Goal: Find specific page/section: Find specific page/section

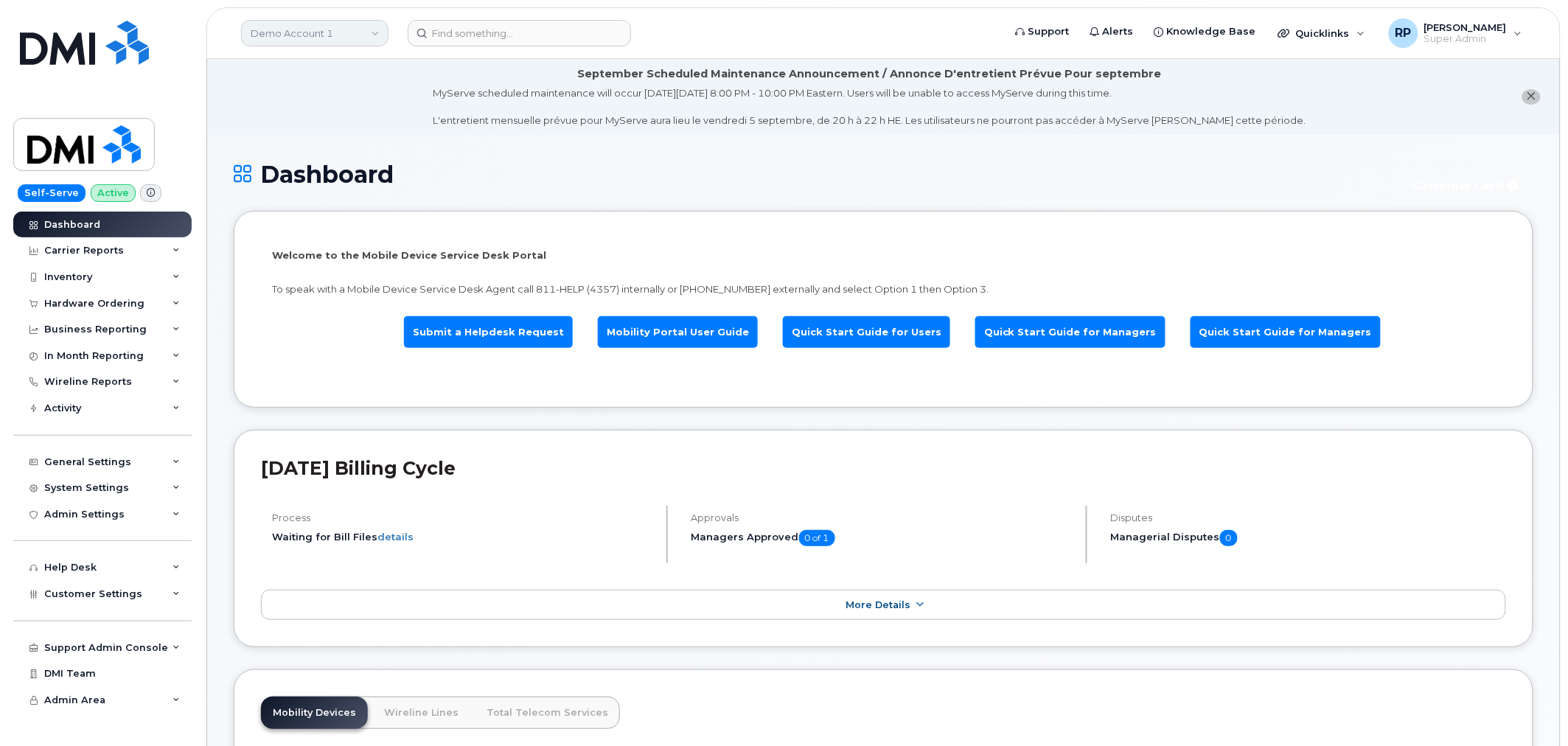
click at [342, 37] on link "Demo Account 1" at bounding box center [314, 33] width 147 height 26
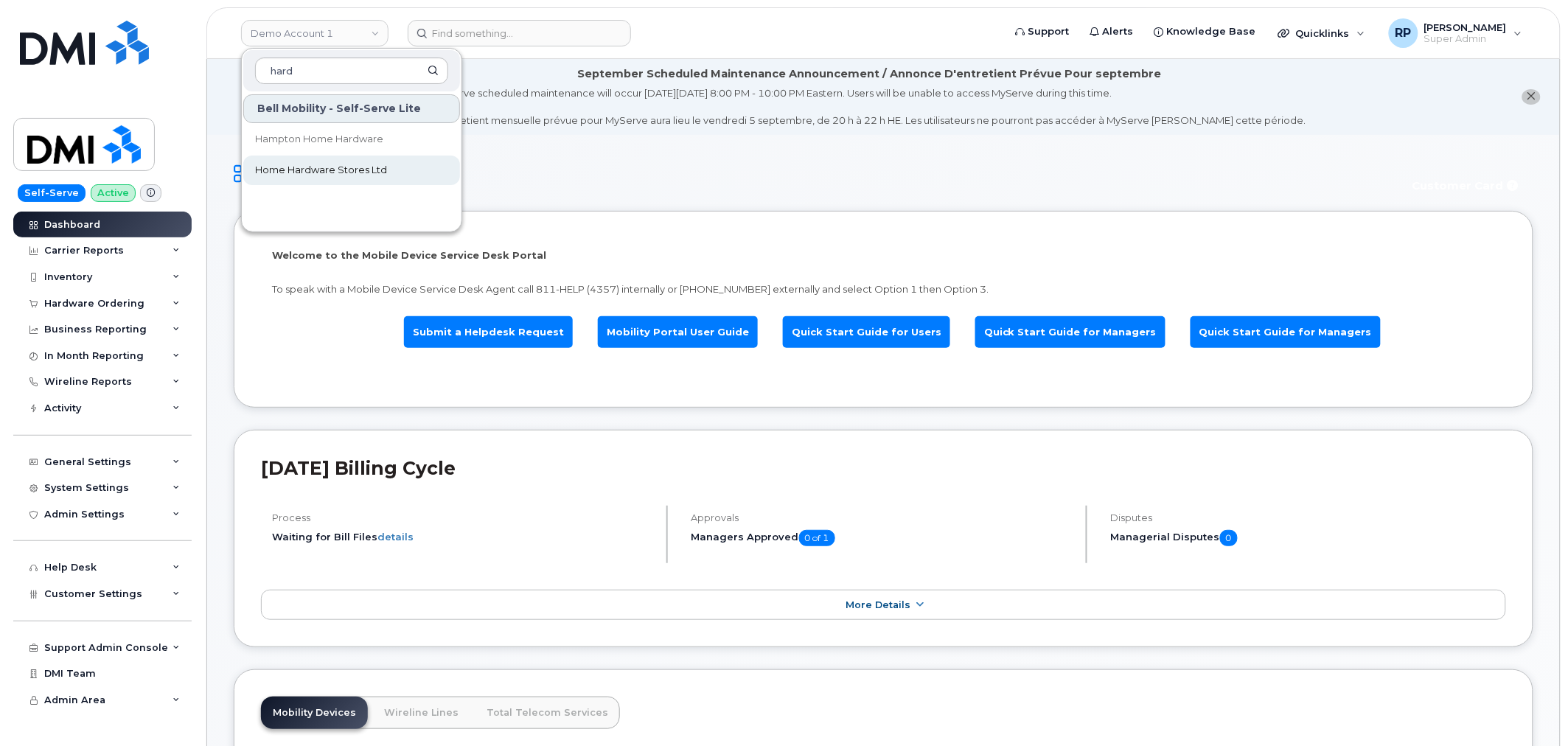
type input "hard"
click at [312, 166] on span "Home Hardware Stores Ltd" at bounding box center [321, 170] width 132 height 15
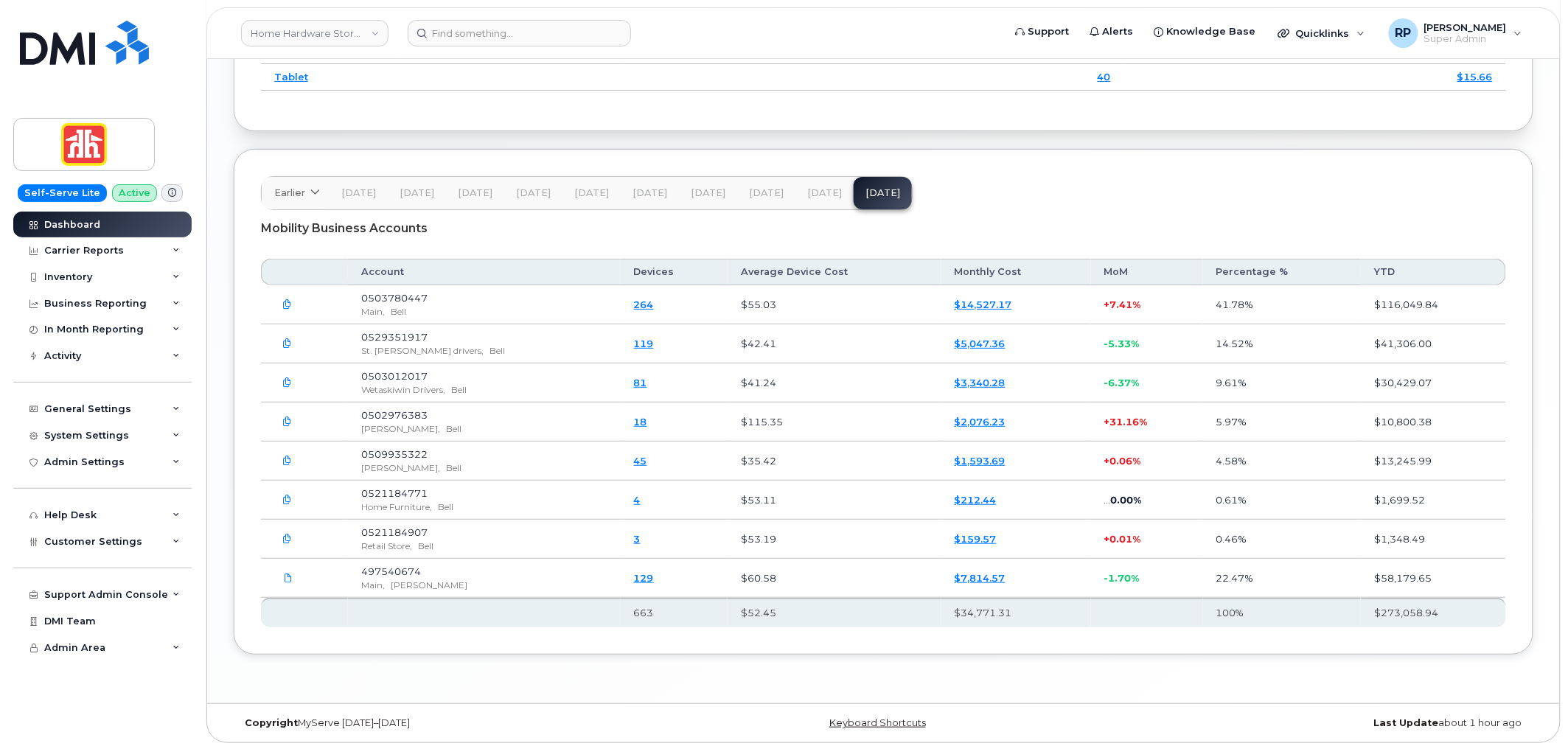
scroll to position [2033, 0]
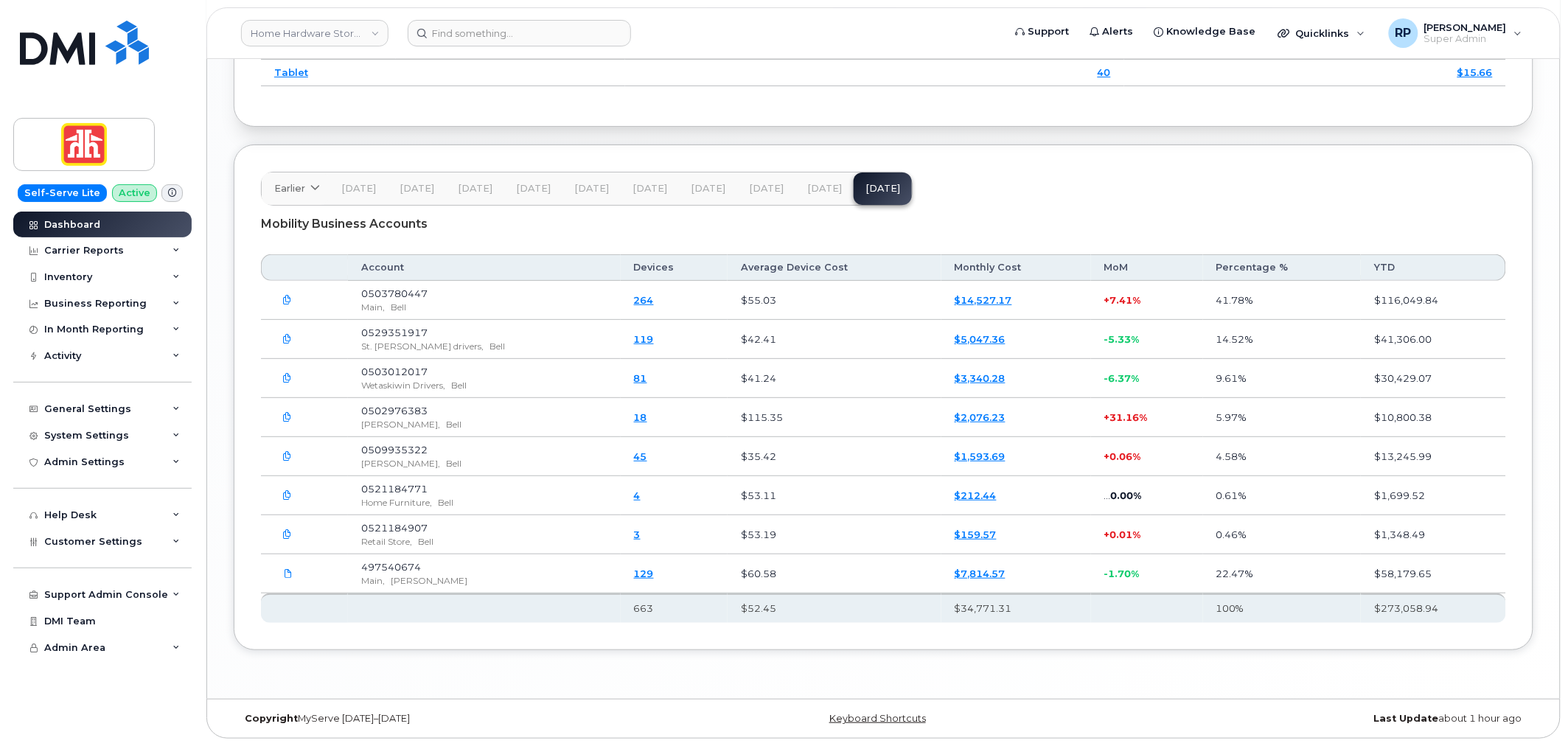
click at [813, 189] on span "Jul 25" at bounding box center [825, 189] width 35 height 12
click at [853, 180] on button "Jun 25" at bounding box center [882, 189] width 58 height 32
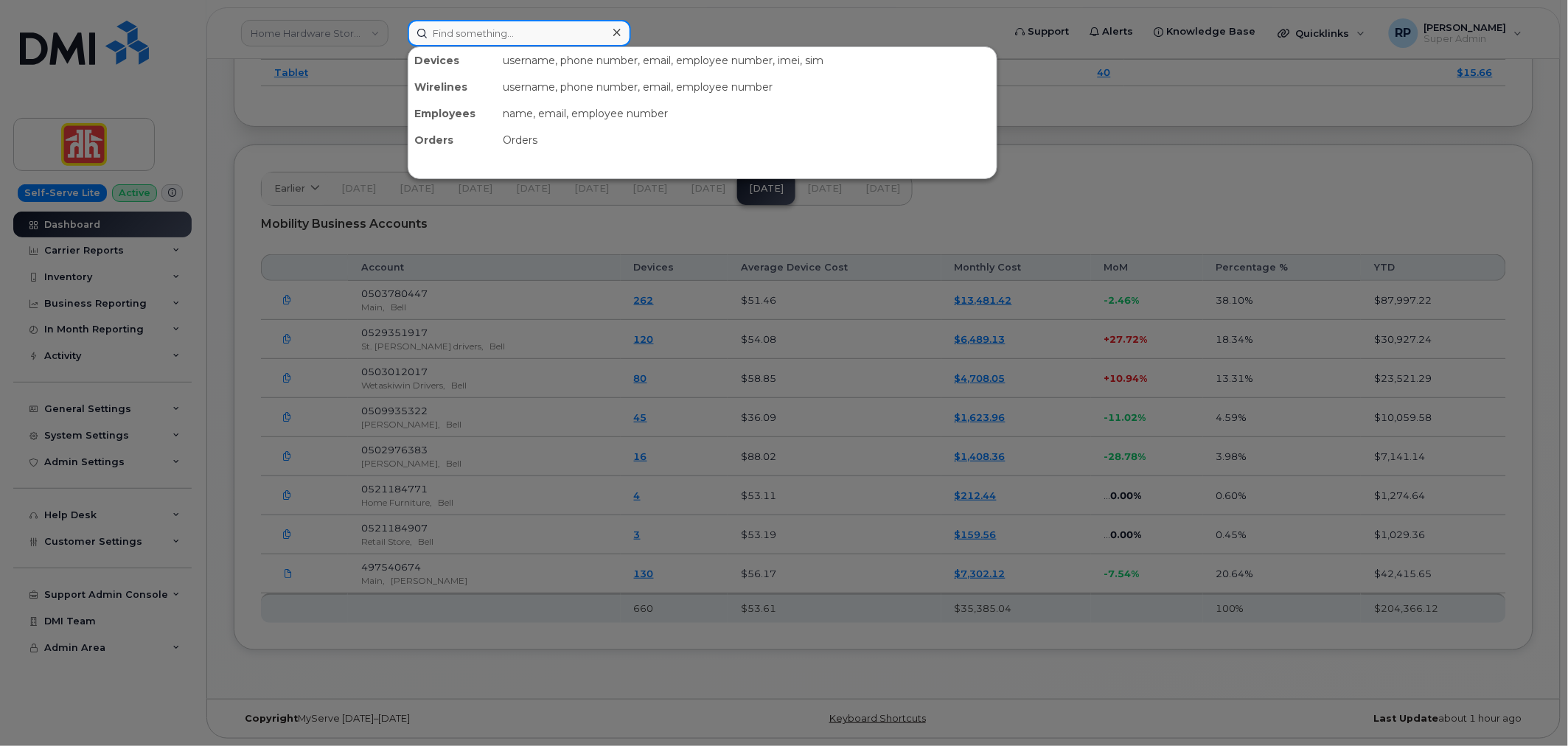
click at [522, 37] on input at bounding box center [519, 33] width 223 height 26
paste input "843.877.8960"
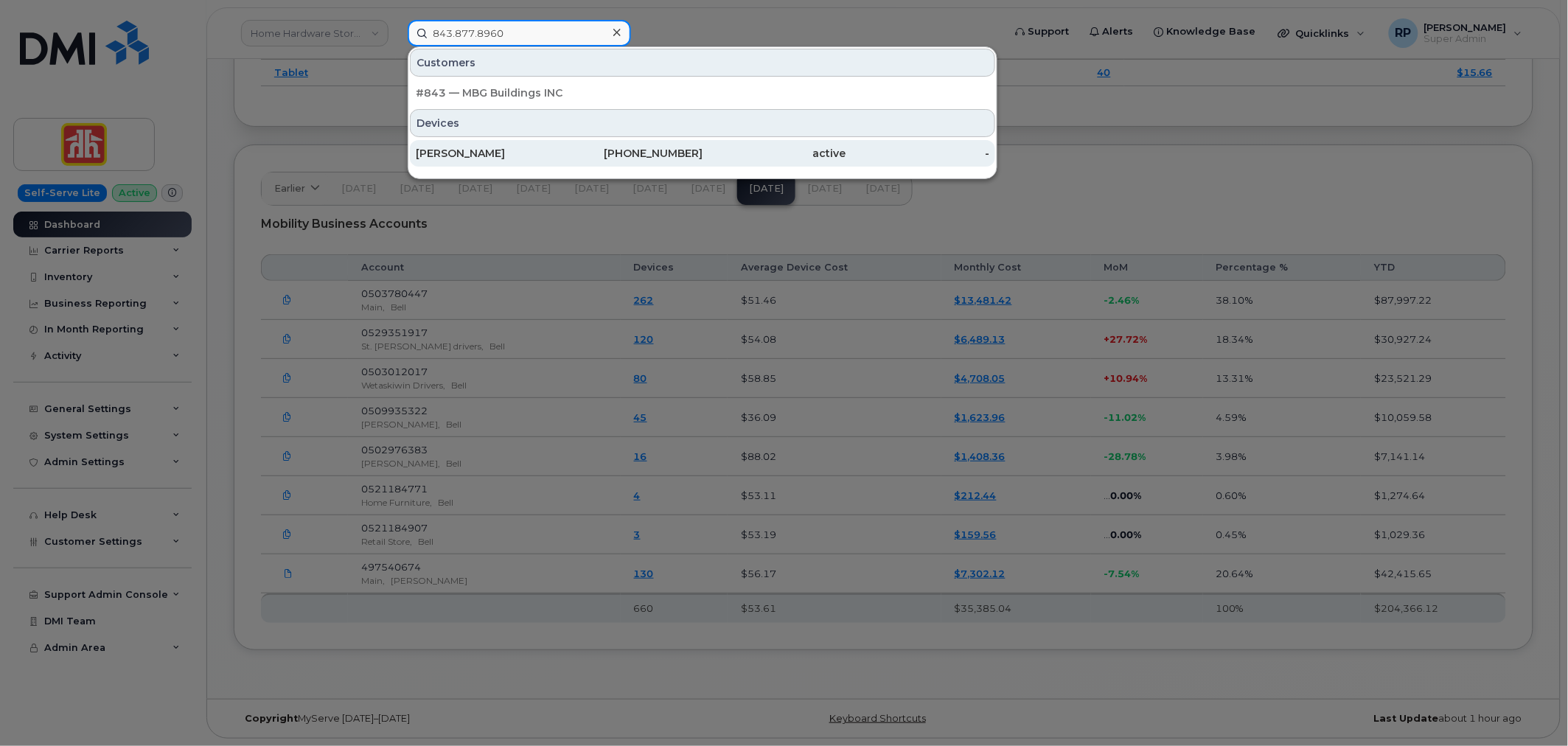
type input "843.877.8960"
click at [528, 155] on div "[PERSON_NAME]" at bounding box center [488, 153] width 144 height 15
